Goal: Task Accomplishment & Management: Use online tool/utility

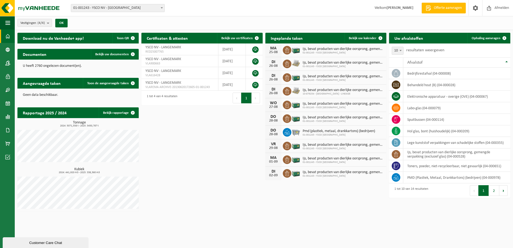
click at [130, 5] on span "01-001243 - YSCO NV - [GEOGRAPHIC_DATA]" at bounding box center [117, 8] width 93 height 8
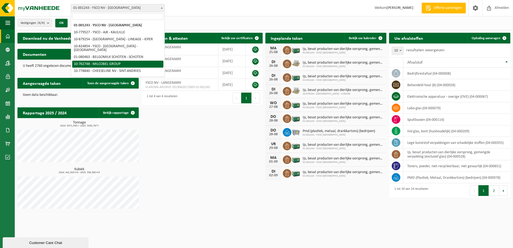
select select "11519"
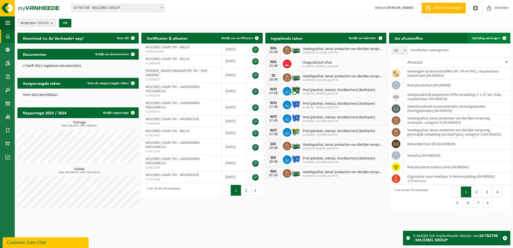
click at [482, 36] on span "Ophaling aanvragen" at bounding box center [485, 37] width 29 height 3
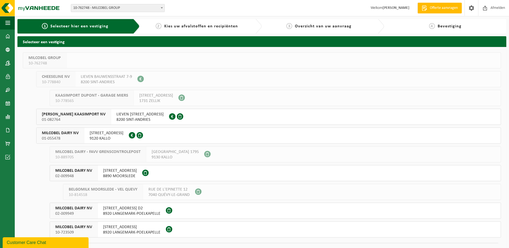
click at [153, 137] on button "MILCOBEL DAIRY NV 01-055478 FABRIEKSTRAAT 141 9120 KALLO 0870.017.447" at bounding box center [268, 135] width 464 height 16
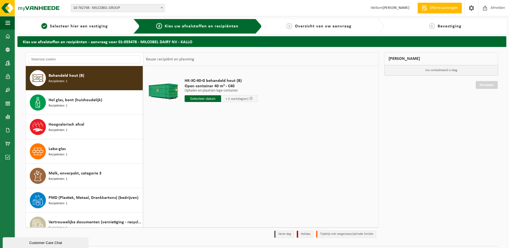
click at [201, 99] on input "text" at bounding box center [202, 98] width 36 height 7
click at [206, 162] on div "27" at bounding box center [207, 163] width 9 height 9
type input "Van 2025-08-27"
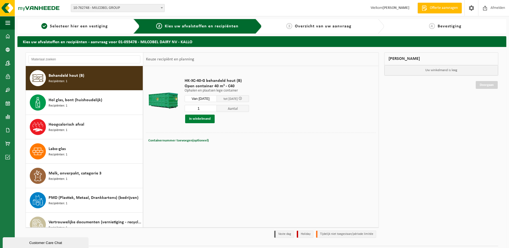
click at [205, 116] on button "In winkelmand" at bounding box center [199, 118] width 29 height 9
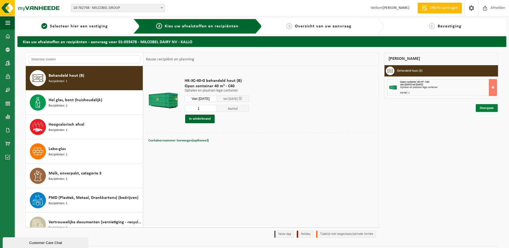
click at [481, 108] on link "Doorgaan" at bounding box center [486, 108] width 22 height 8
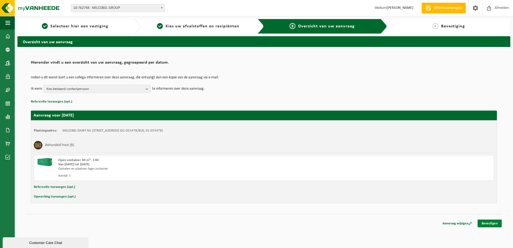
click at [483, 223] on link "Bevestigen" at bounding box center [489, 223] width 24 height 8
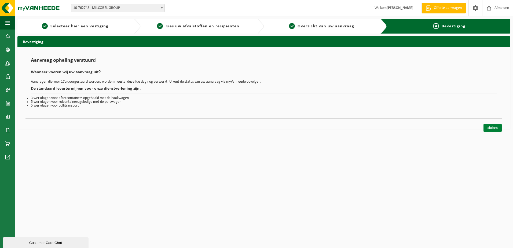
click at [492, 127] on link "Sluiten" at bounding box center [492, 128] width 18 height 8
